Goal: Navigation & Orientation: Find specific page/section

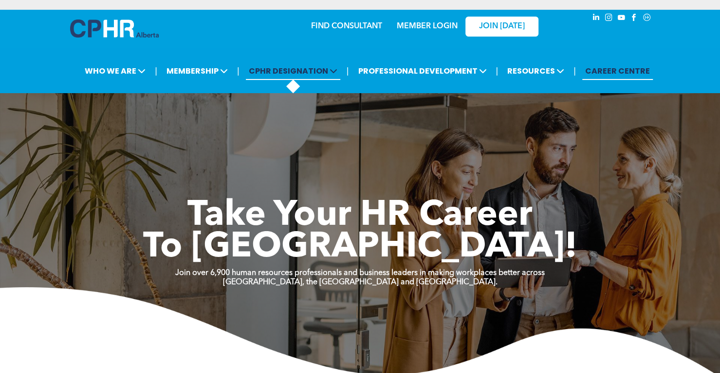
click at [324, 68] on span "CPHR DESIGNATION" at bounding box center [293, 71] width 94 height 18
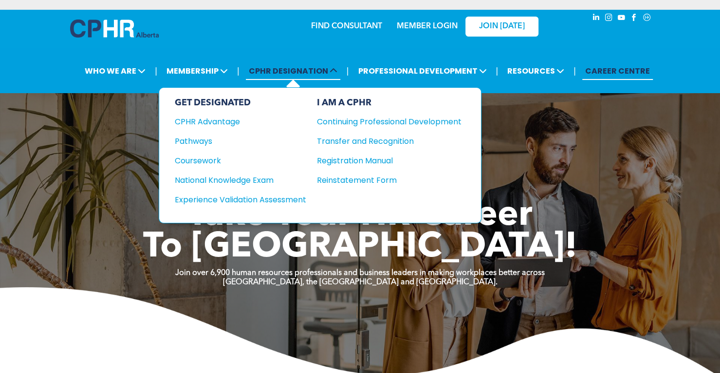
click at [325, 78] on span "CPHR DESIGNATION" at bounding box center [293, 71] width 94 height 18
click at [91, 37] on img at bounding box center [114, 28] width 89 height 18
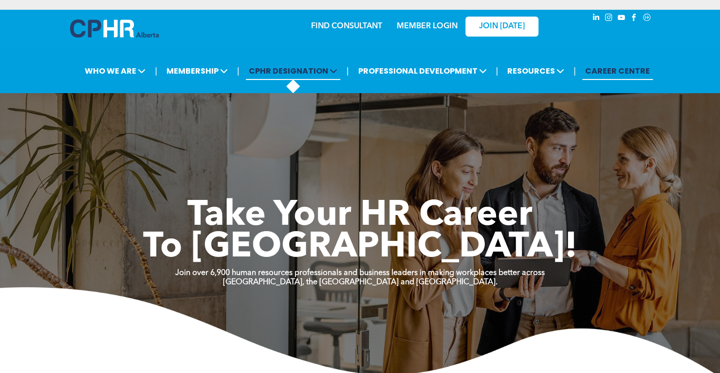
click at [326, 68] on span "CPHR DESIGNATION" at bounding box center [293, 71] width 94 height 18
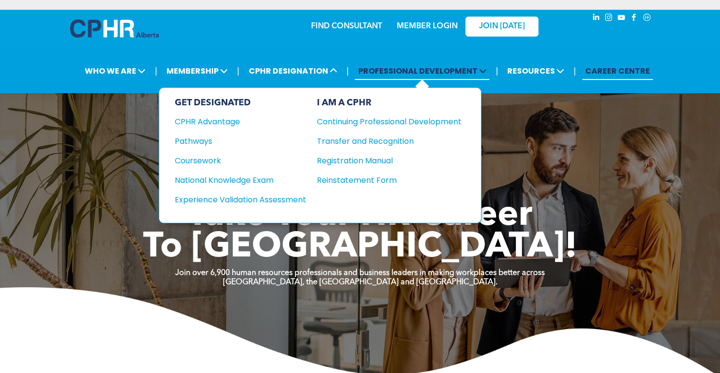
click at [483, 68] on icon at bounding box center [483, 71] width 8 height 8
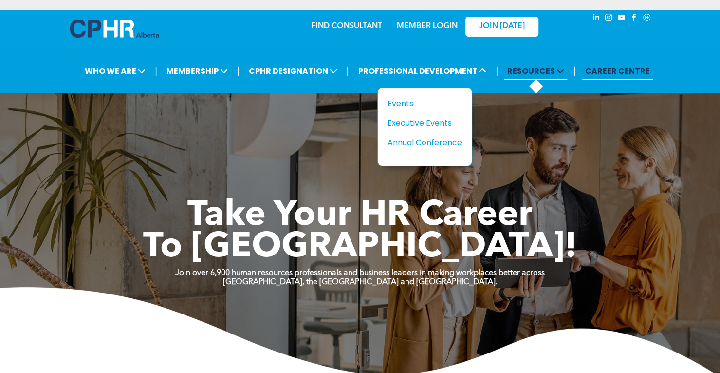
click at [555, 78] on span "RESOURCES" at bounding box center [536, 71] width 63 height 18
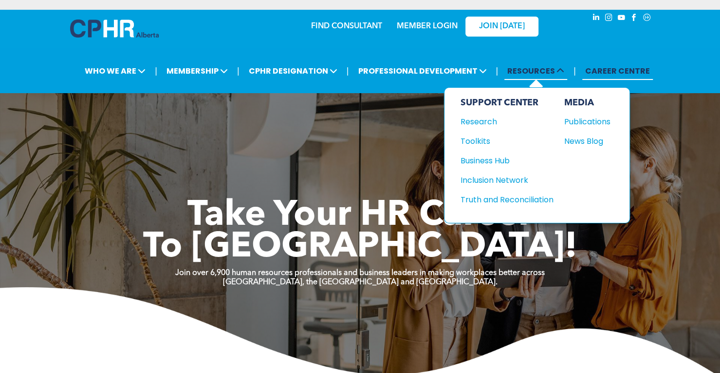
click at [556, 78] on span "RESOURCES" at bounding box center [536, 71] width 63 height 18
click at [617, 78] on link "CAREER CENTRE" at bounding box center [618, 71] width 71 height 18
